Goal: Transaction & Acquisition: Purchase product/service

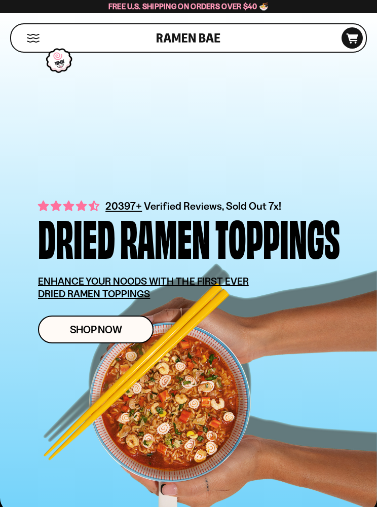
click at [83, 331] on span "Shop Now" at bounding box center [96, 329] width 52 height 11
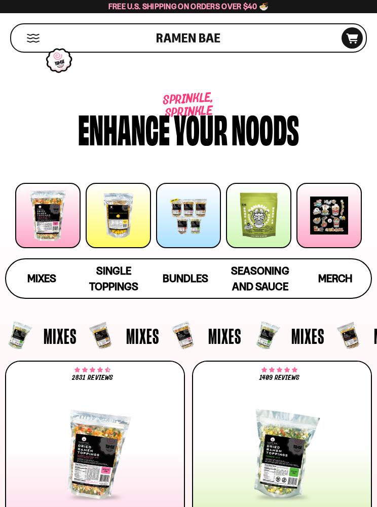
click at [174, 279] on span "Bundles" at bounding box center [186, 278] width 46 height 13
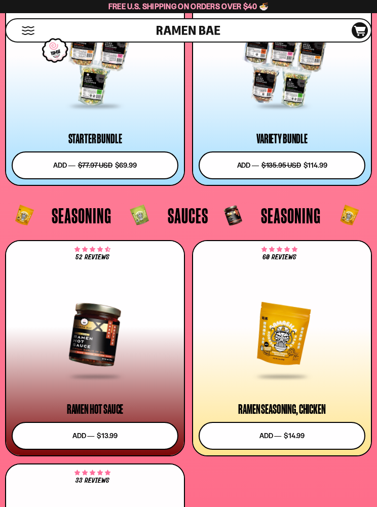
scroll to position [3346, 0]
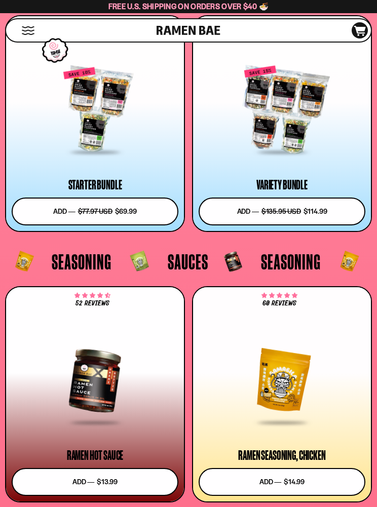
click at [91, 127] on div at bounding box center [95, 110] width 167 height 86
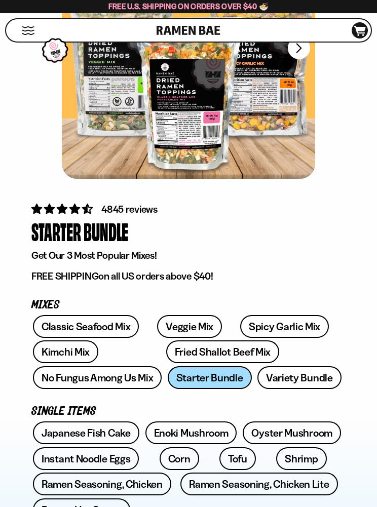
scroll to position [165, 0]
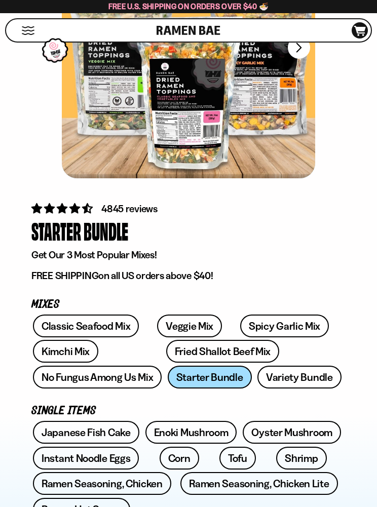
click at [89, 328] on link "Classic Seafood Mix" at bounding box center [86, 326] width 106 height 23
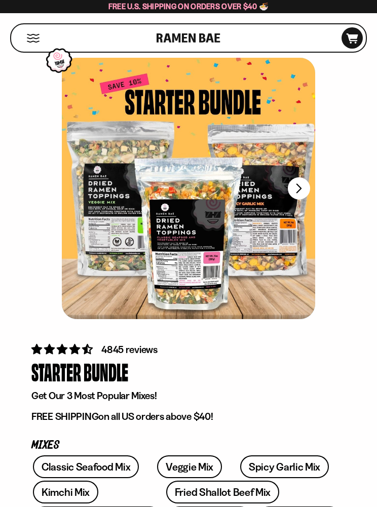
scroll to position [32, 0]
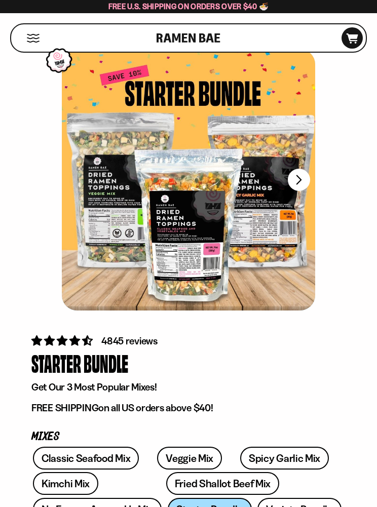
click at [299, 182] on button "FADCB6FD-DFAB-4417-9F21-029242090B77" at bounding box center [299, 180] width 22 height 22
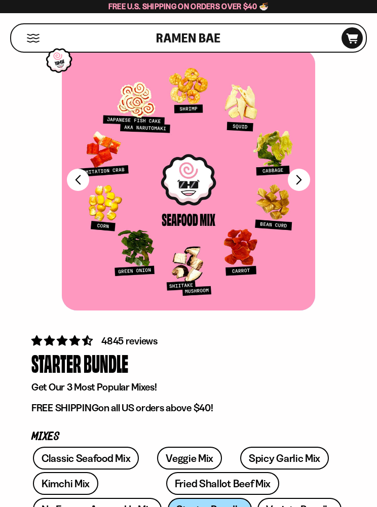
click at [307, 182] on button "FADCB6FD-DFAB-4417-9F21-029242090B77" at bounding box center [299, 180] width 22 height 22
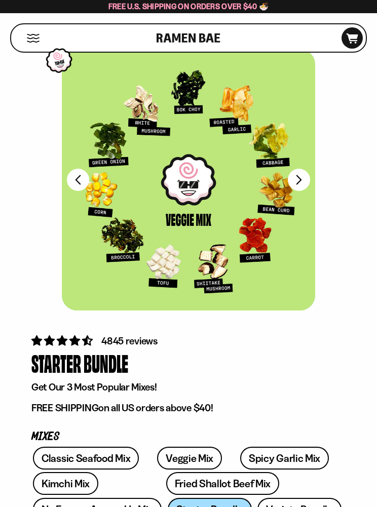
click at [309, 180] on button "FADCB6FD-DFAB-4417-9F21-029242090B77" at bounding box center [299, 180] width 22 height 22
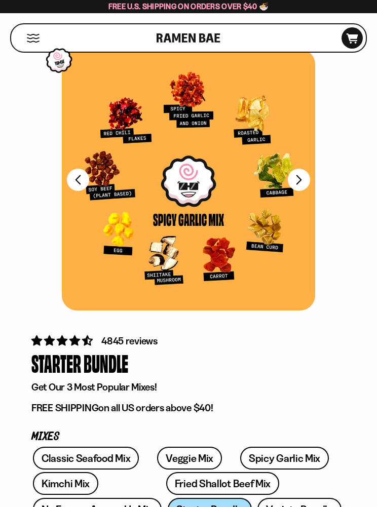
click at [309, 179] on button "FADCB6FD-DFAB-4417-9F21-029242090B77" at bounding box center [299, 180] width 22 height 22
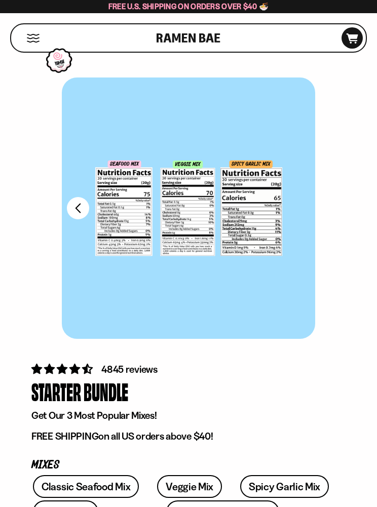
scroll to position [0, 0]
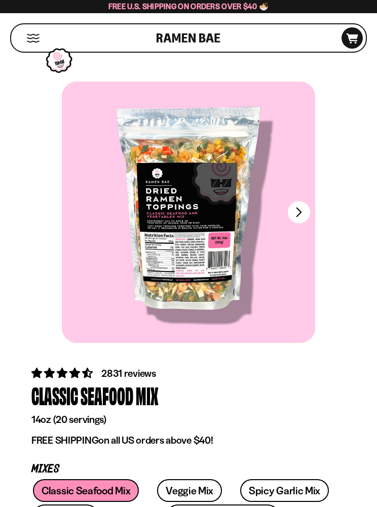
click at [308, 221] on div at bounding box center [188, 212] width 253 height 261
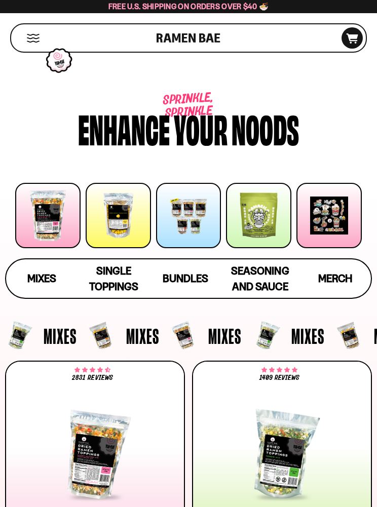
click at [43, 280] on span "Mixes" at bounding box center [41, 278] width 29 height 13
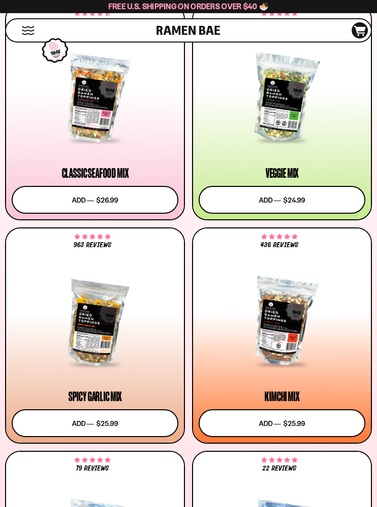
scroll to position [360, 0]
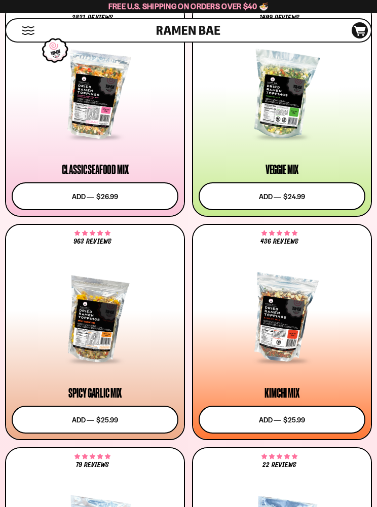
click at [60, 198] on button "Add to cart Add ― Regular price $26.99 Regular price Sale price $26.99 Unit pri…" at bounding box center [95, 196] width 167 height 28
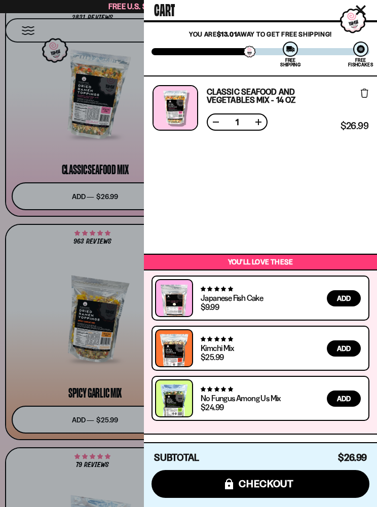
click at [23, 260] on div at bounding box center [188, 253] width 377 height 507
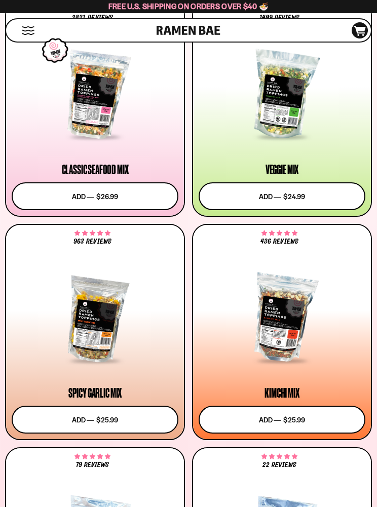
click at [240, 189] on button "Add to cart Add ― Regular price $24.99 Regular price Sale price $24.99 Unit pri…" at bounding box center [282, 196] width 167 height 28
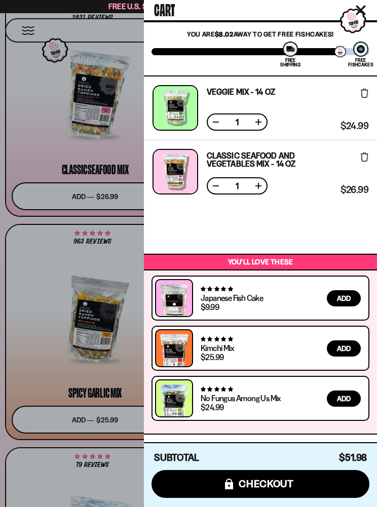
click at [35, 140] on div at bounding box center [188, 253] width 377 height 507
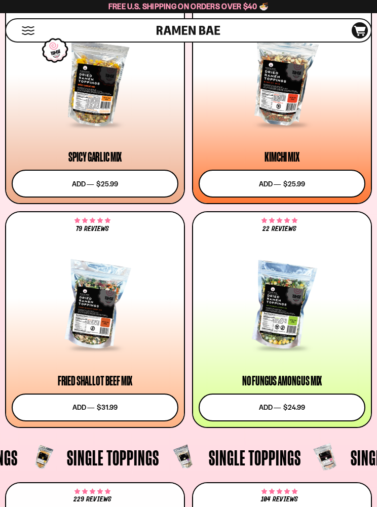
scroll to position [597, 0]
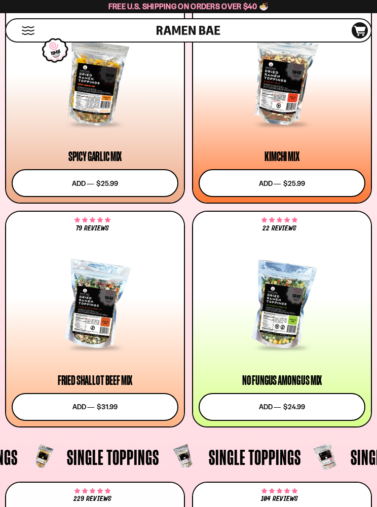
click at [281, 310] on div at bounding box center [282, 305] width 167 height 86
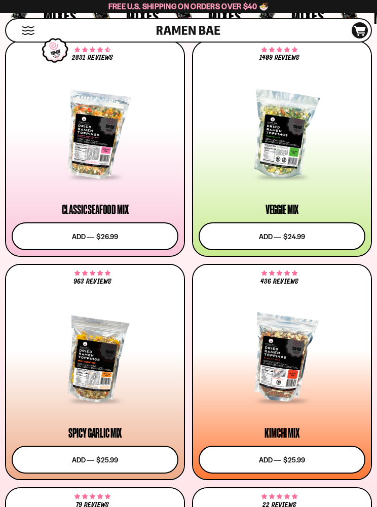
scroll to position [317, 0]
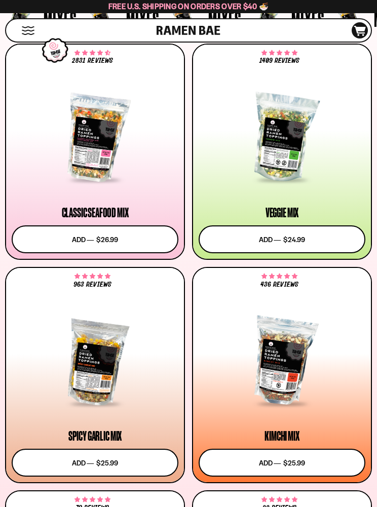
click at [281, 141] on div at bounding box center [282, 138] width 167 height 86
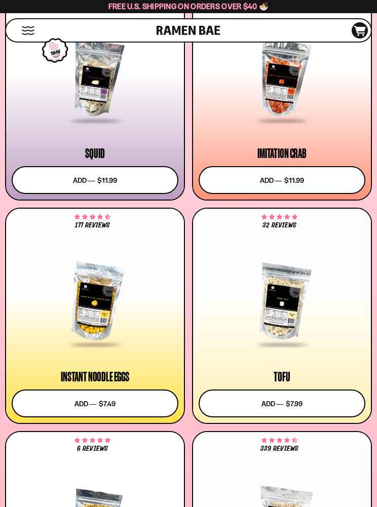
scroll to position [1319, 0]
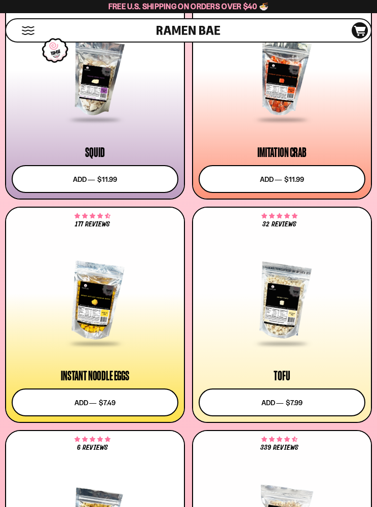
click at [91, 307] on div at bounding box center [95, 301] width 167 height 86
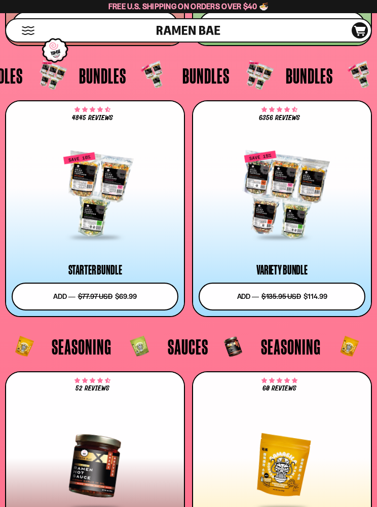
scroll to position [3244, 0]
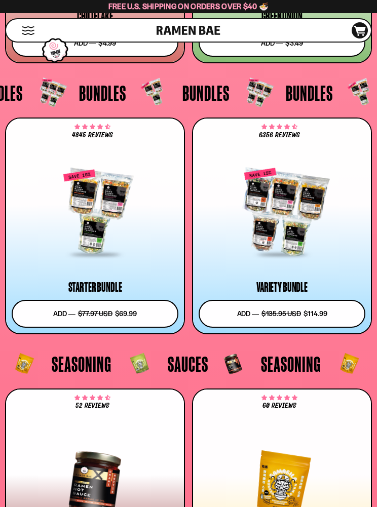
click at [354, 29] on icon "D0381C2F-513E-4F90-8A41-6F0A75DCBAAA" at bounding box center [359, 31] width 27 height 10
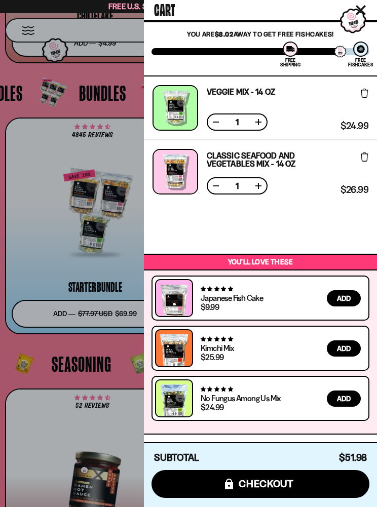
click at [211, 119] on button at bounding box center [216, 122] width 10 height 10
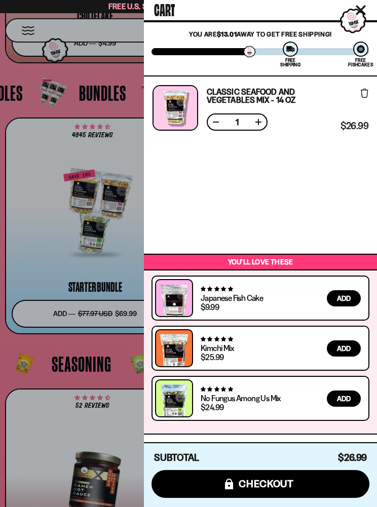
click at [212, 127] on button at bounding box center [216, 122] width 10 height 10
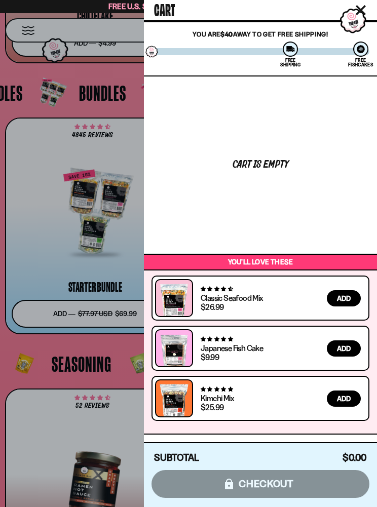
click at [18, 97] on div at bounding box center [188, 253] width 377 height 507
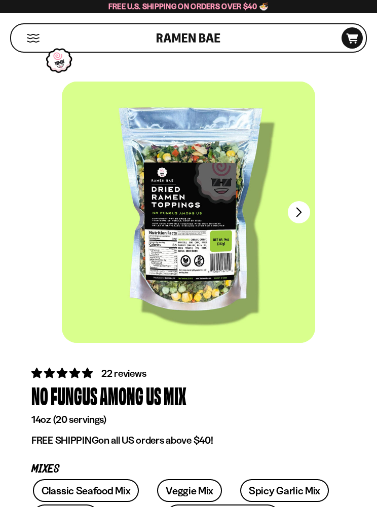
click at [305, 220] on button "FADCB6FD-DFAB-4417-9F21-029242090B77" at bounding box center [299, 212] width 22 height 22
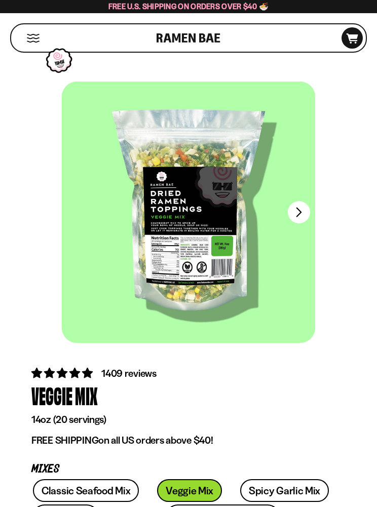
click at [300, 216] on button "FADCB6FD-DFAB-4417-9F21-029242090B77" at bounding box center [299, 212] width 22 height 22
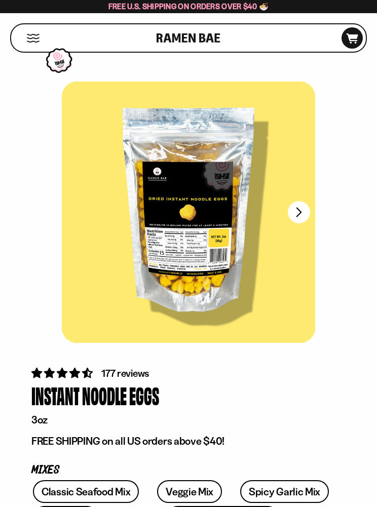
click at [306, 216] on button "FADCB6FD-DFAB-4417-9F21-029242090B77" at bounding box center [299, 212] width 22 height 22
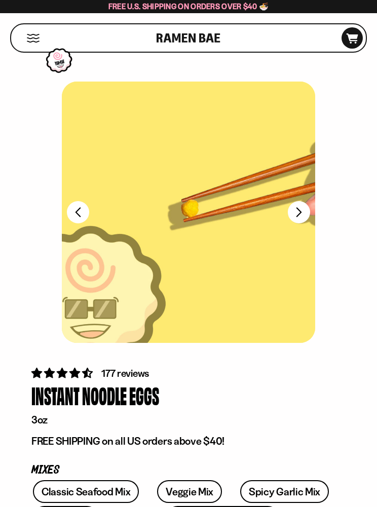
click at [303, 218] on button "FADCB6FD-DFAB-4417-9F21-029242090B77" at bounding box center [299, 212] width 22 height 22
